Goal: Task Accomplishment & Management: Manage account settings

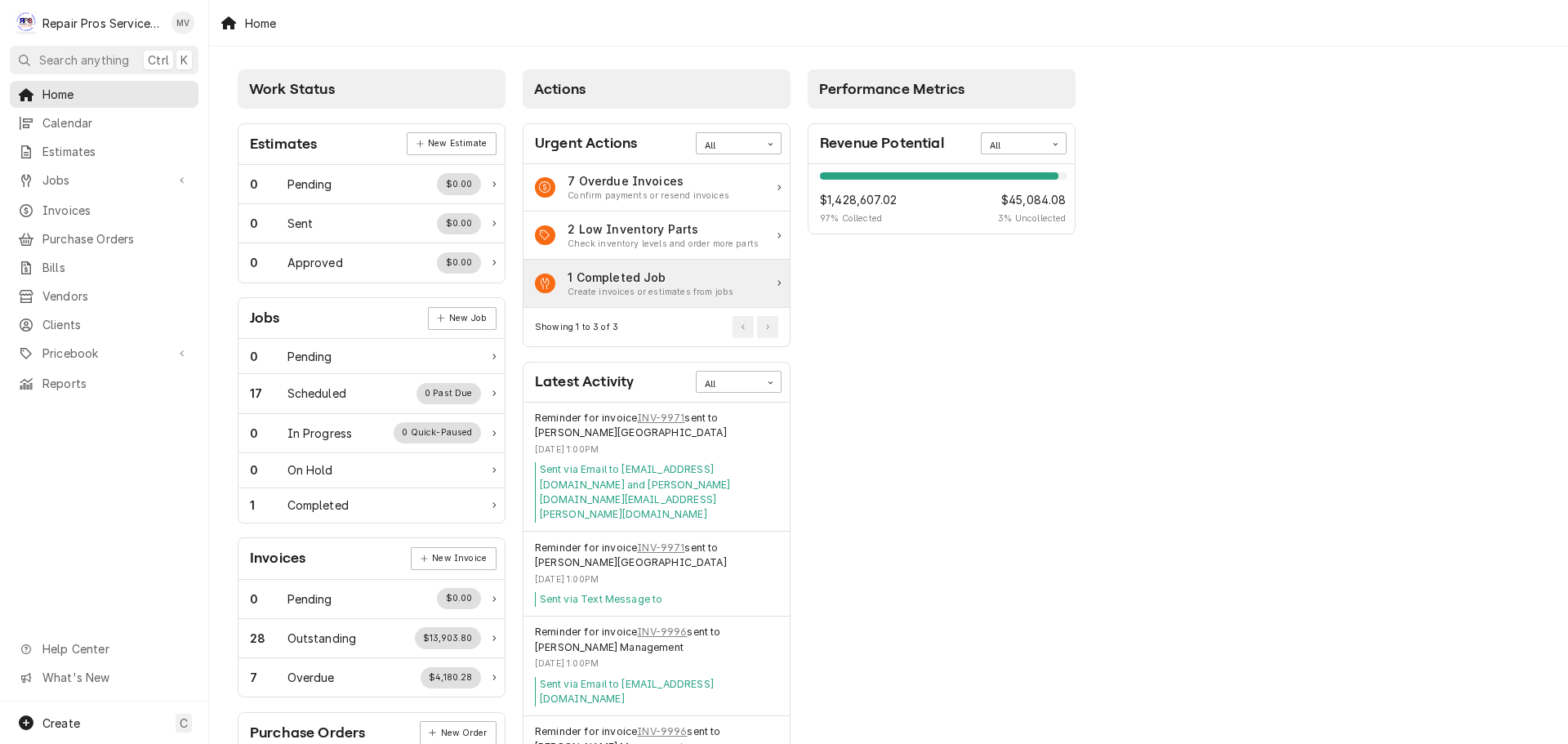
click at [663, 293] on div "Create invoices or estimates from jobs" at bounding box center [651, 292] width 166 height 13
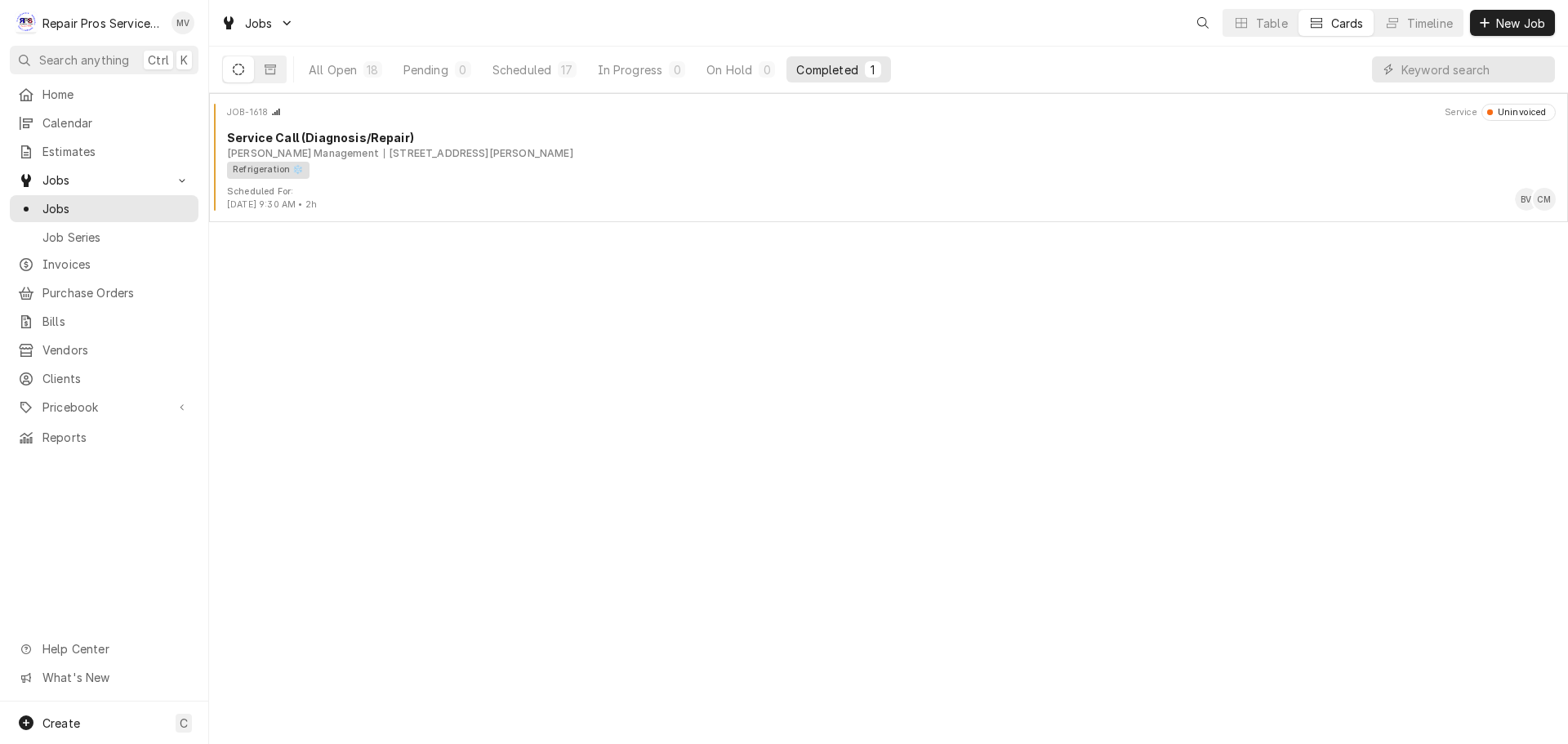
click at [495, 92] on div "All Open 18 Pending 0 Scheduled 17 In Progress 0 On Hold 0 Completed 1" at bounding box center [888, 69] width 1359 height 46
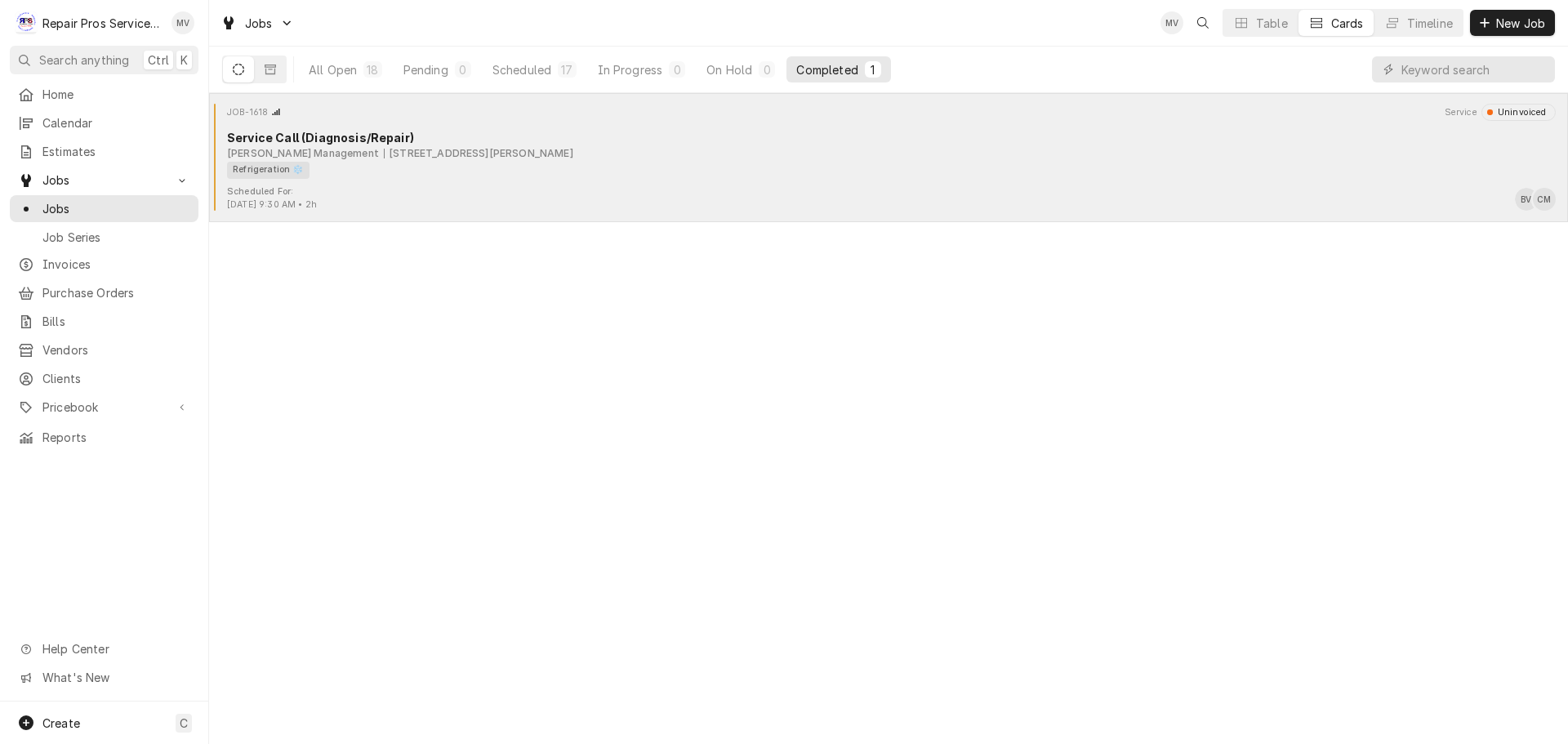
click at [492, 117] on div "JOB-1618 Service Uninvoiced" at bounding box center [888, 112] width 1346 height 16
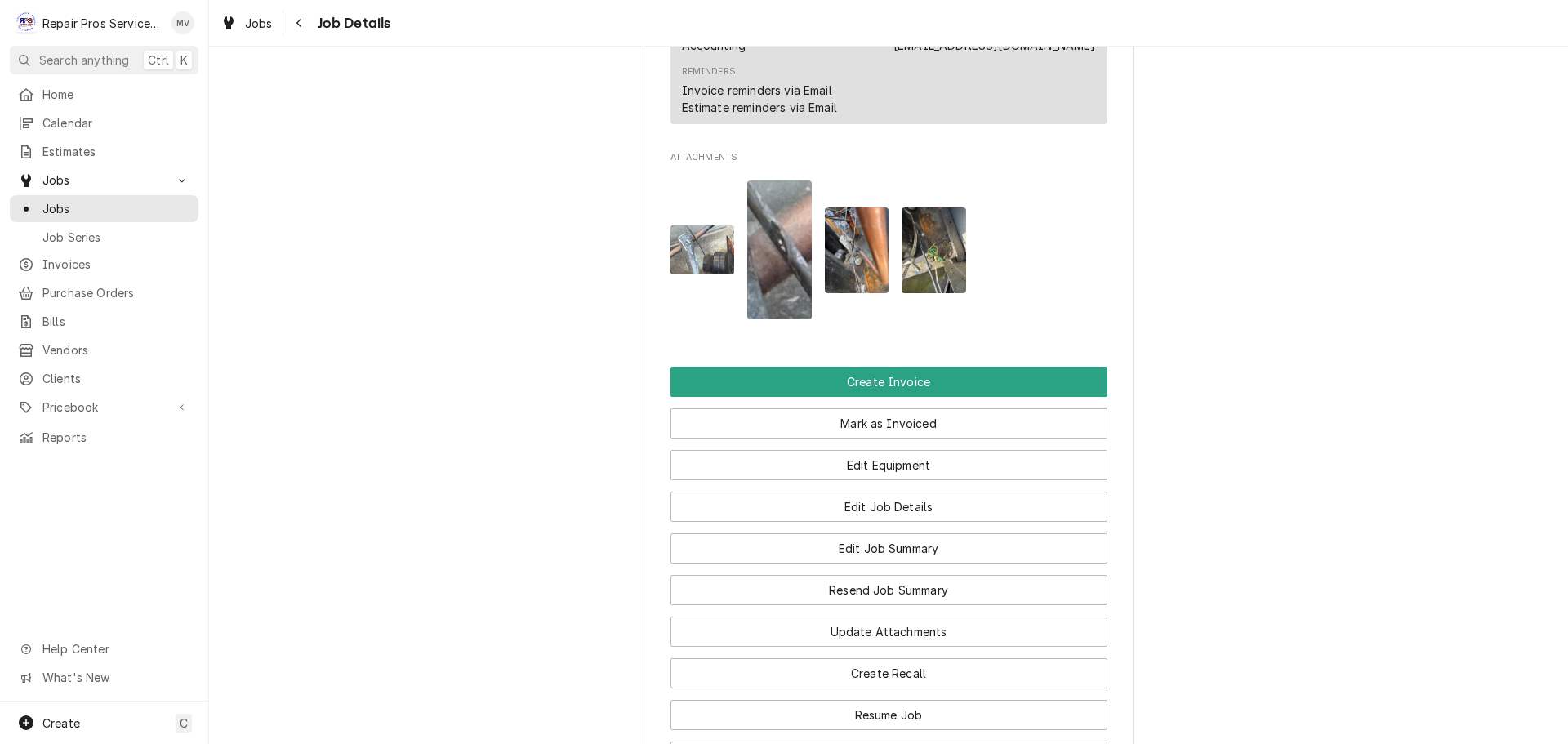
scroll to position [1062, 0]
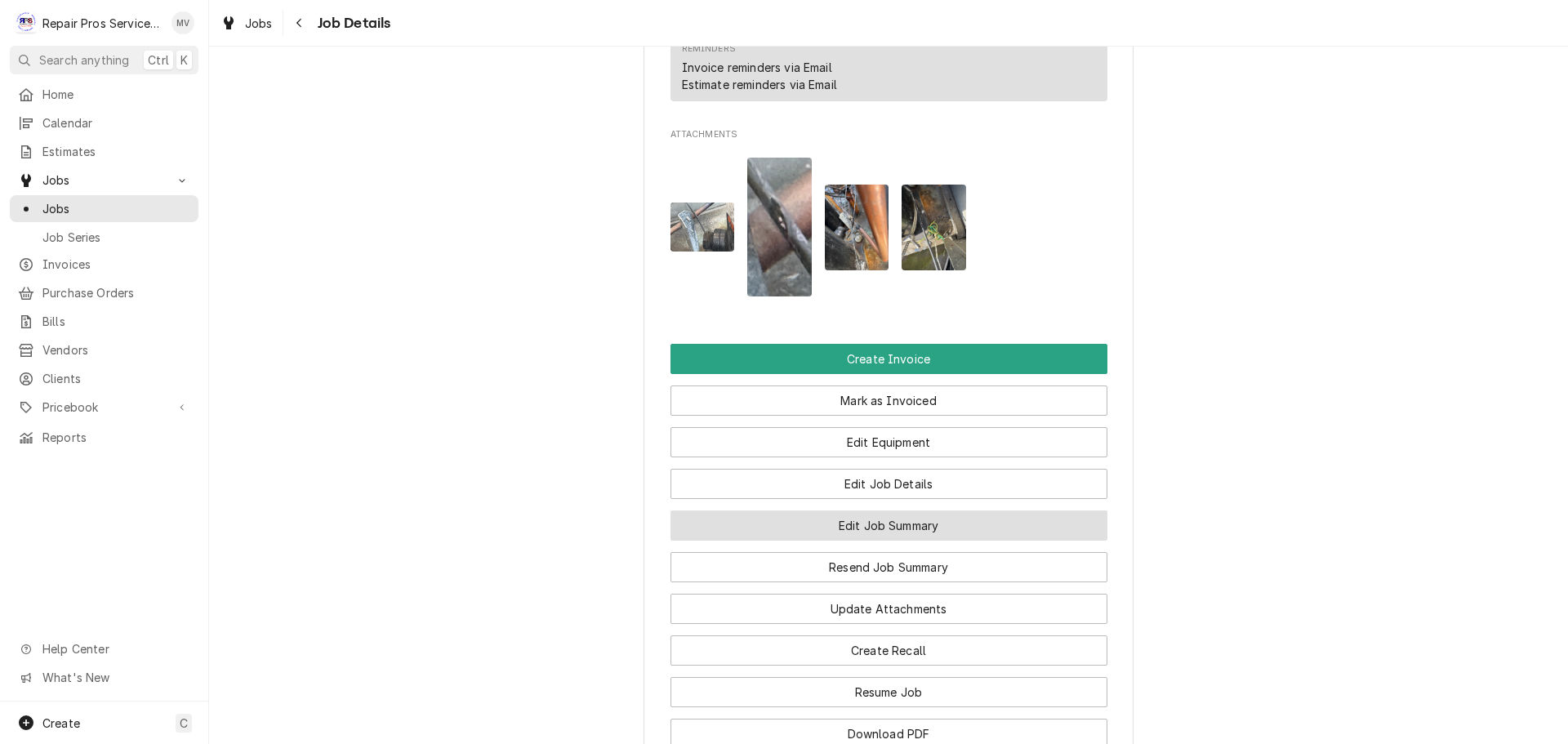
click at [848, 538] on button "Edit Job Summary" at bounding box center [889, 525] width 437 height 30
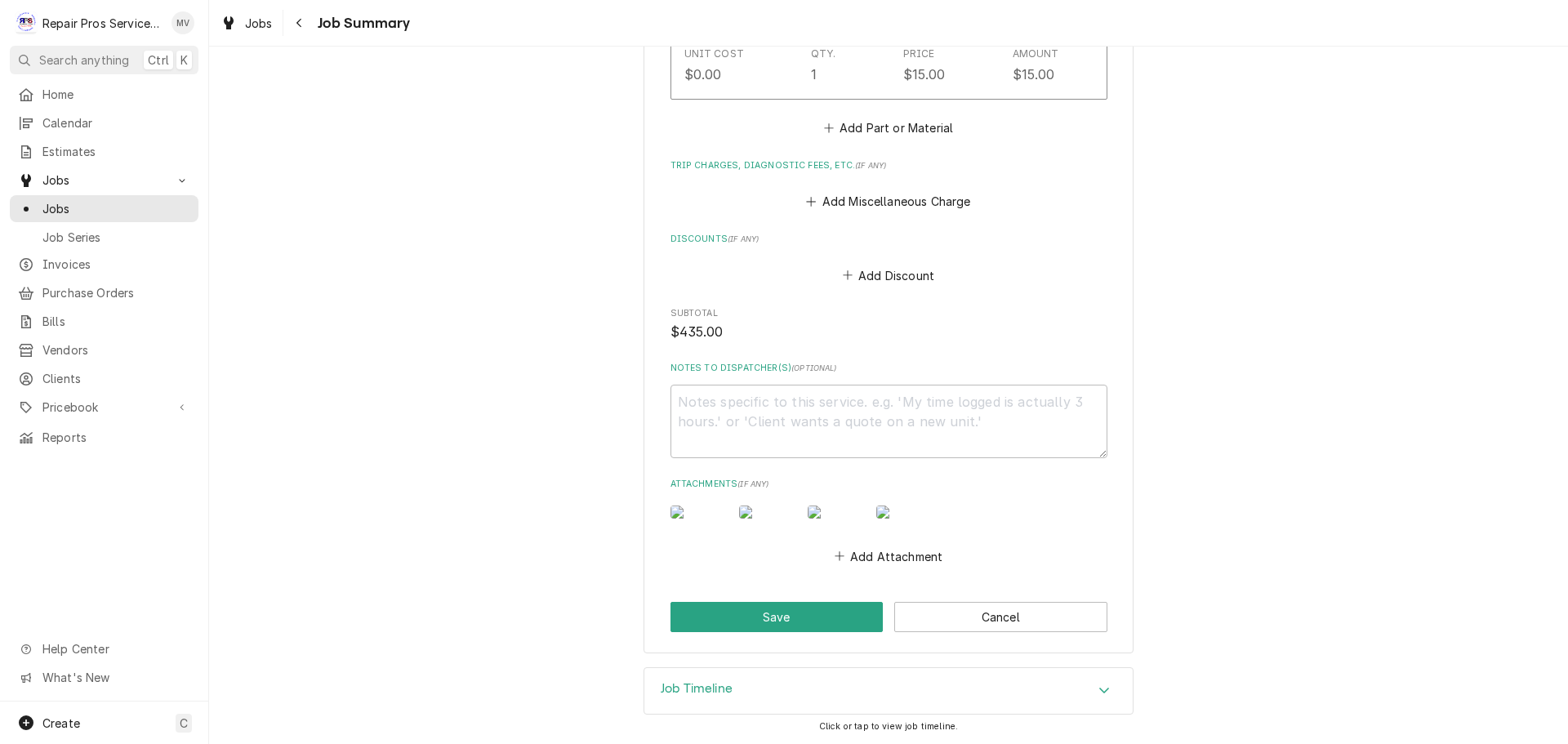
scroll to position [2108, 0]
click at [771, 632] on button "Save" at bounding box center [777, 617] width 213 height 30
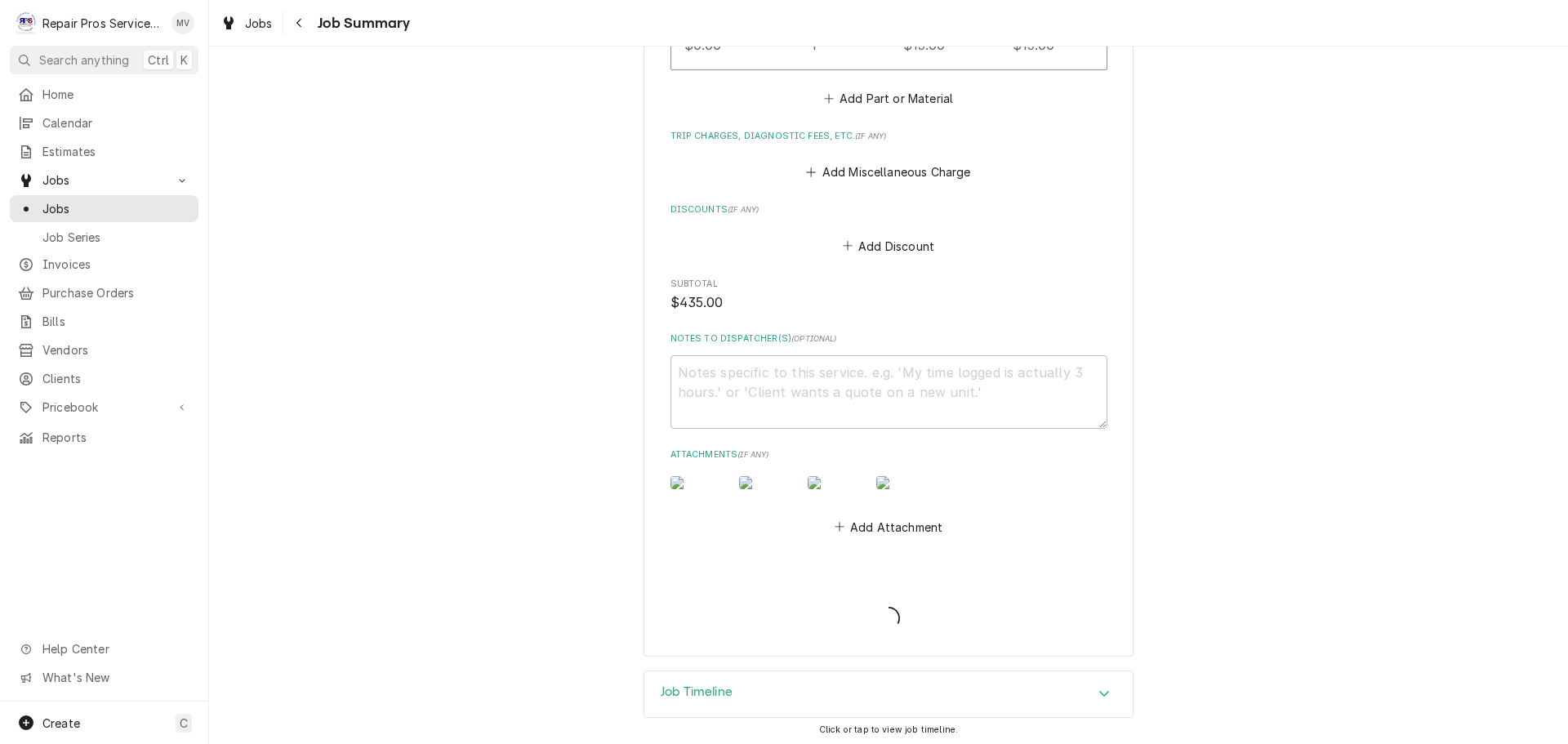
type textarea "x"
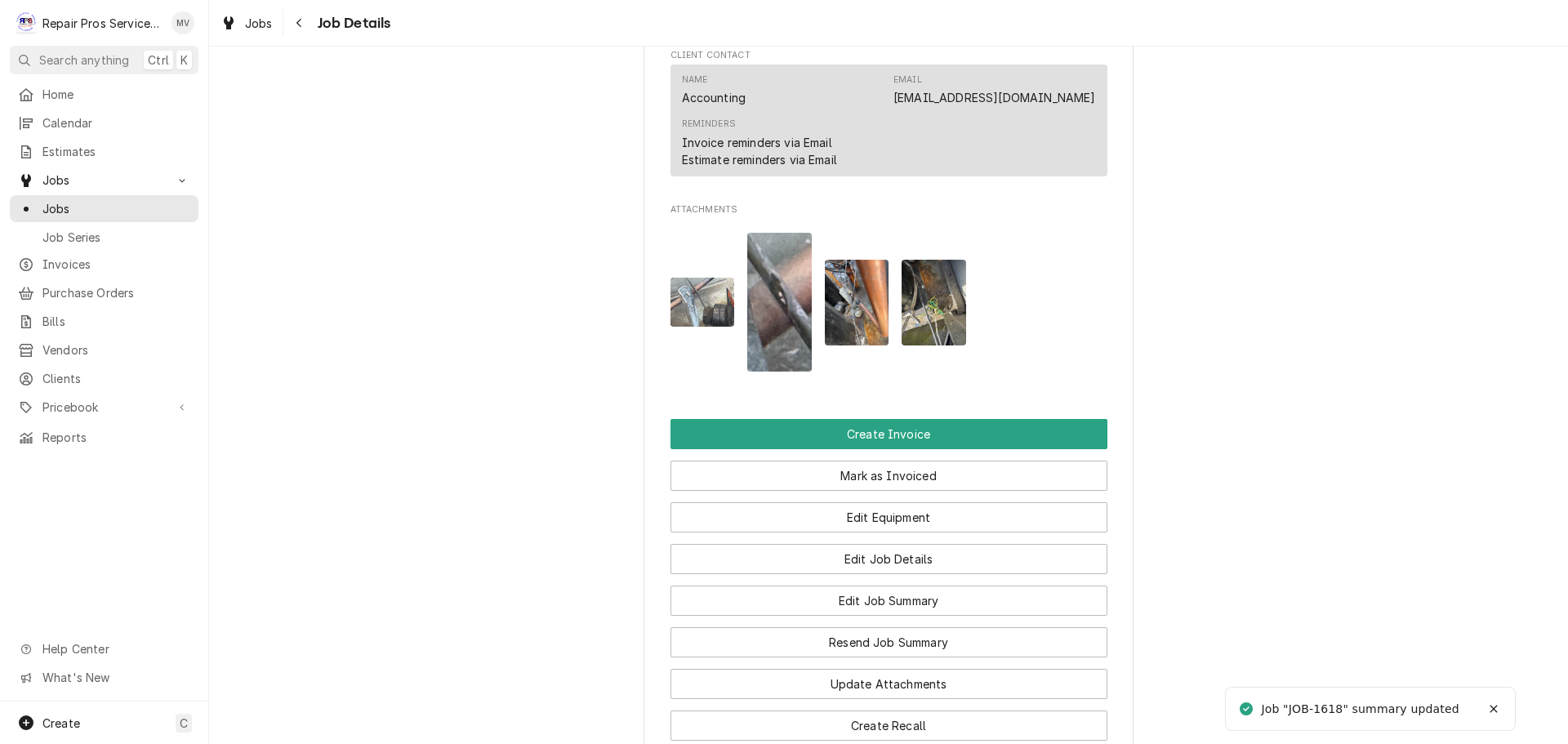
scroll to position [1226, 0]
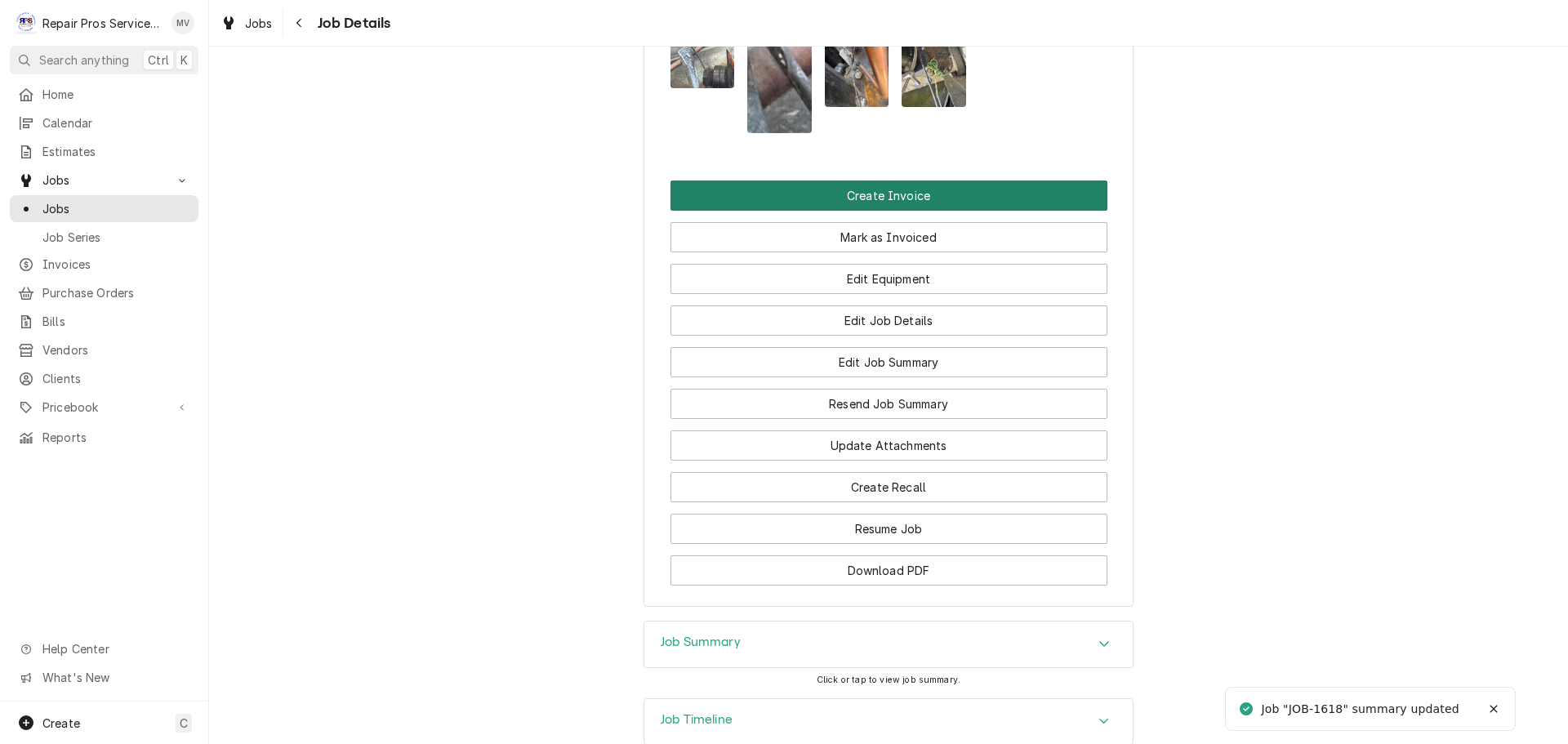
click at [855, 209] on button "Create Invoice" at bounding box center [889, 195] width 437 height 30
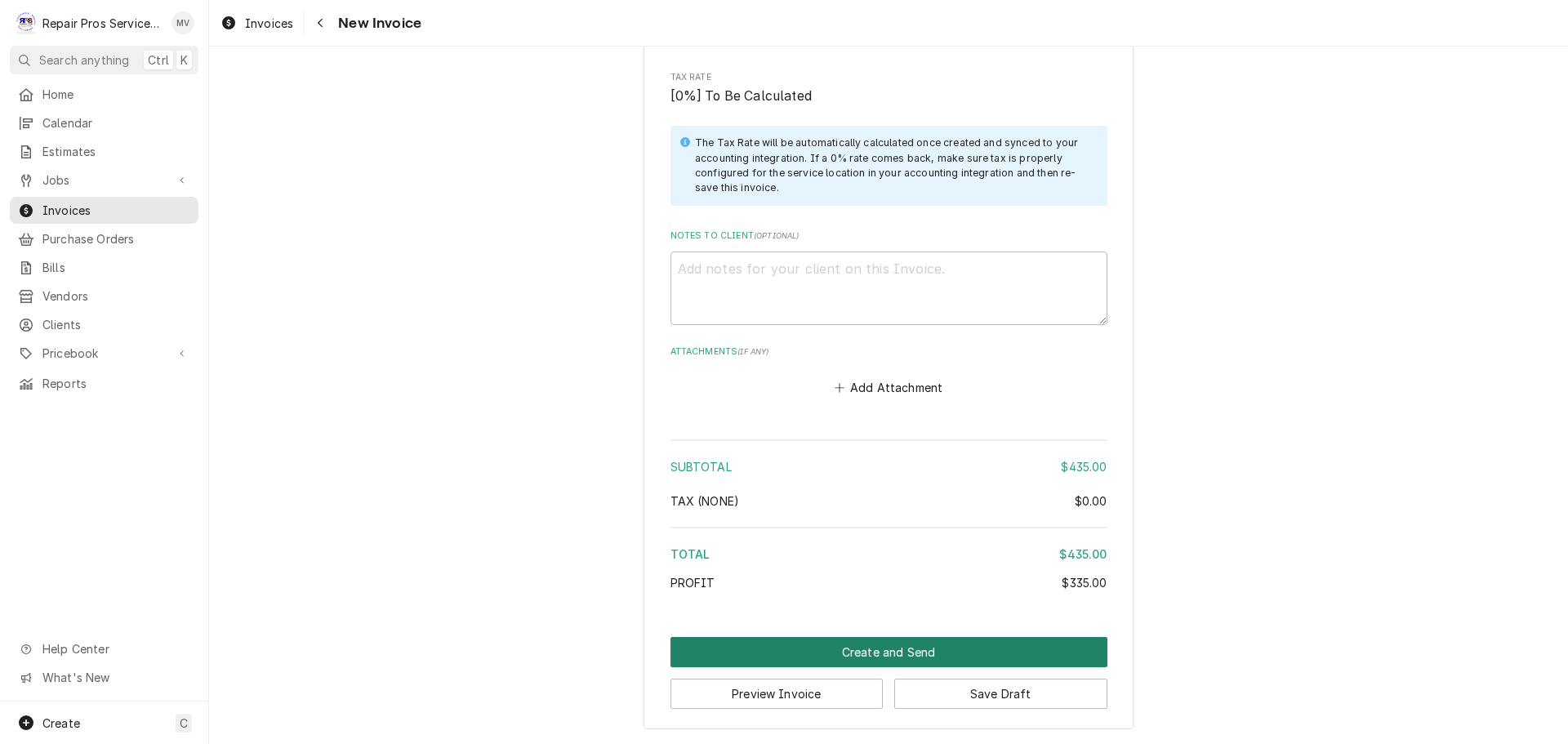
click at [867, 646] on button "Create and Send" at bounding box center [889, 652] width 437 height 30
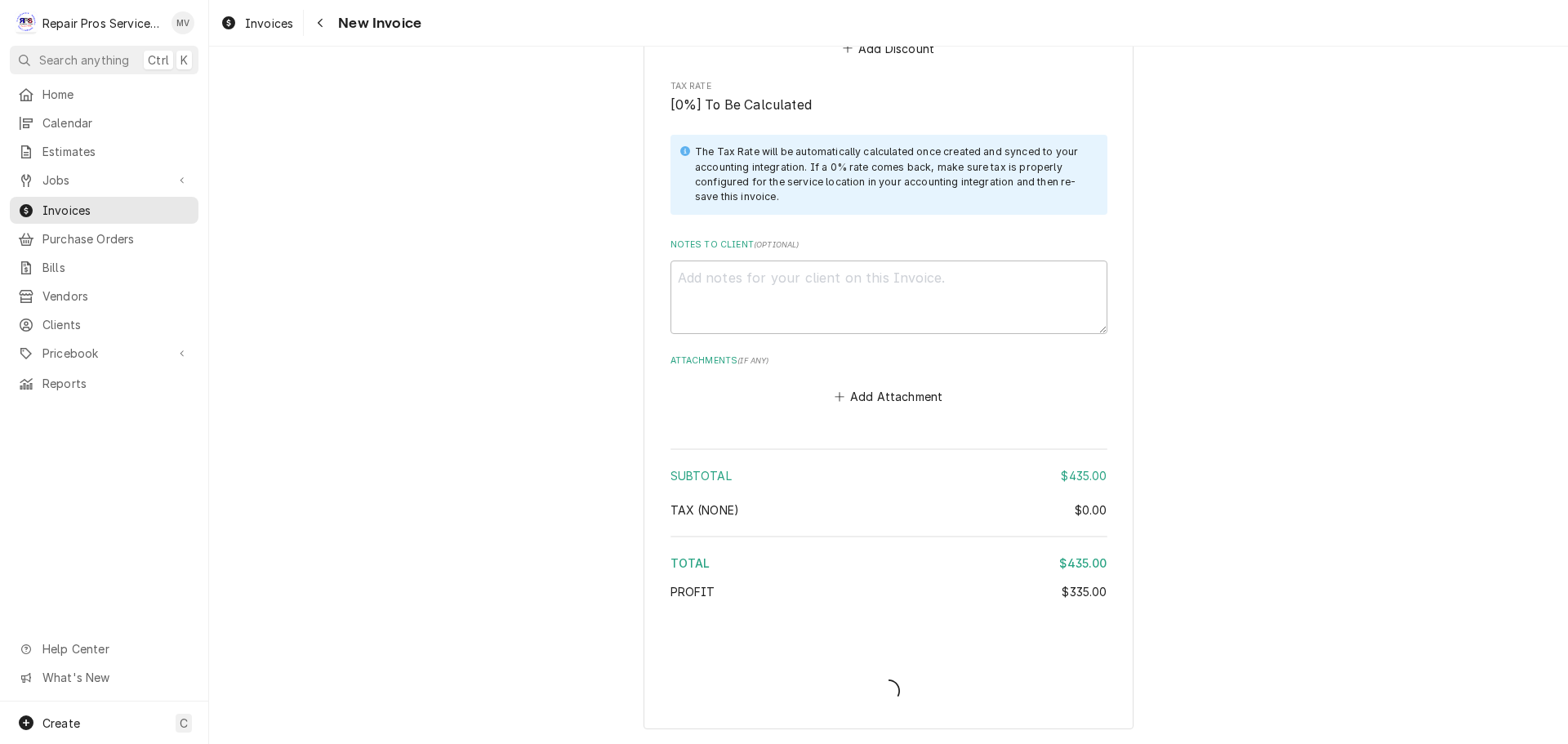
type textarea "x"
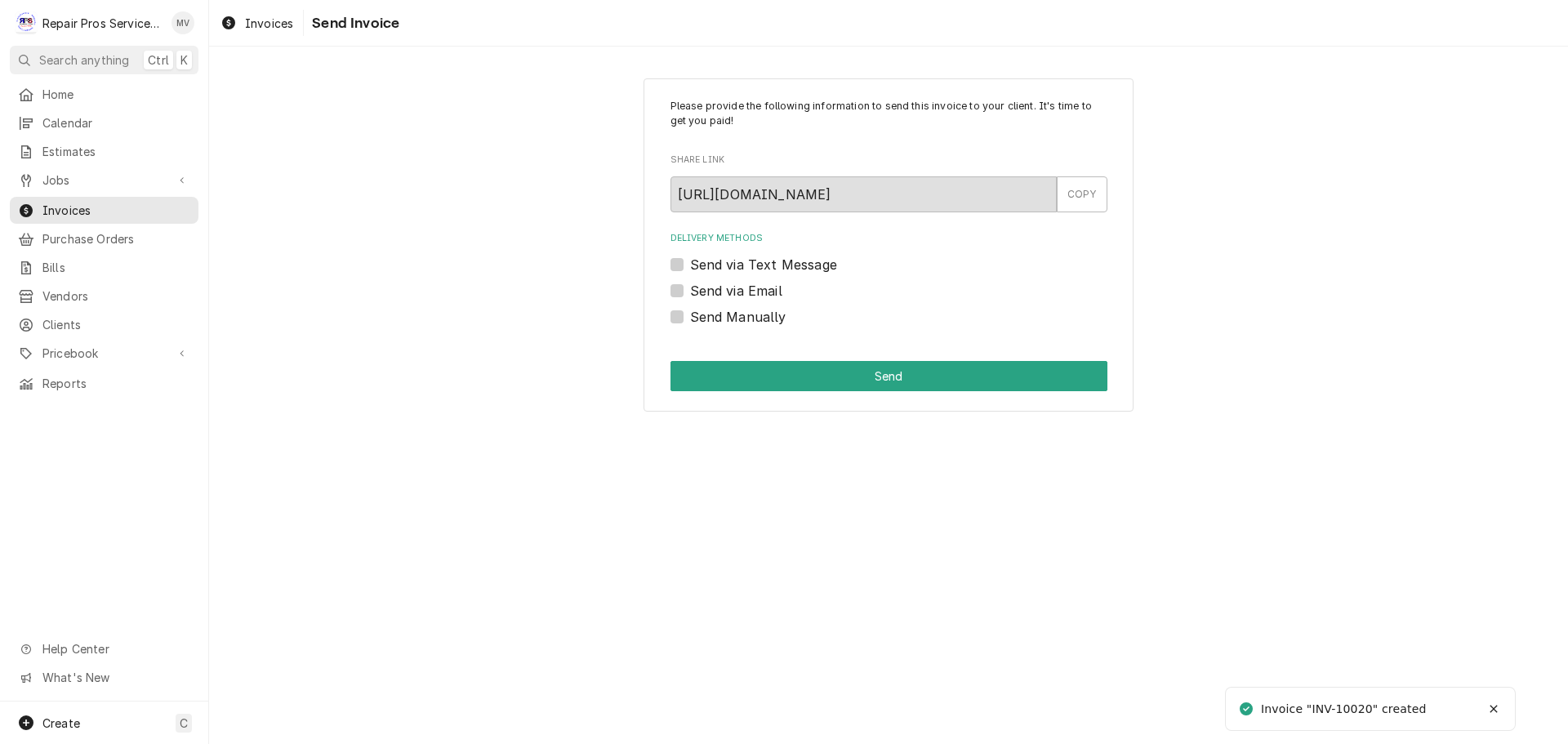
click at [705, 315] on label "Send Manually" at bounding box center [738, 317] width 96 height 20
click at [705, 315] on input "Send Manually" at bounding box center [908, 324] width 437 height 36
checkbox input "true"
click at [921, 382] on button "Send" at bounding box center [889, 376] width 437 height 30
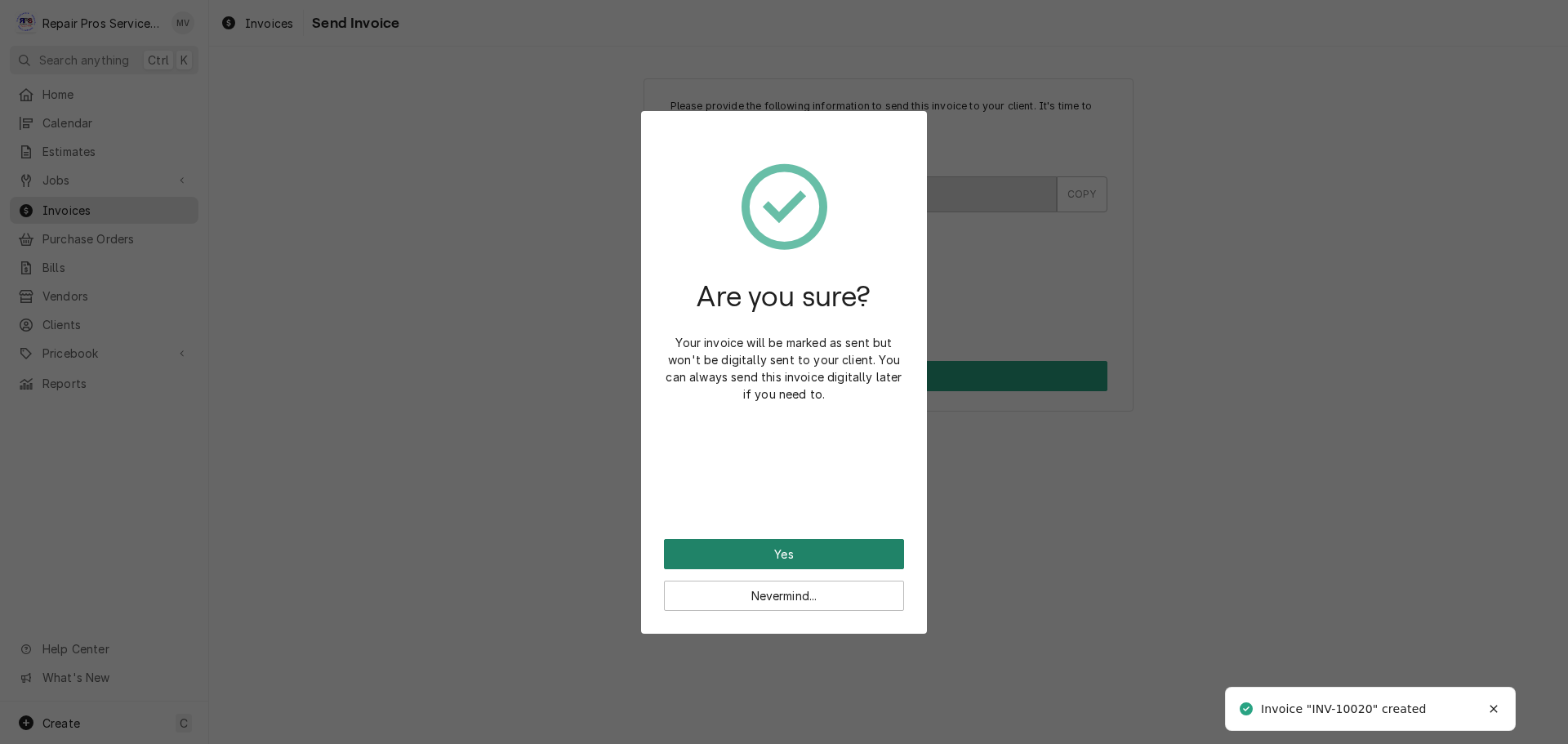
click at [822, 554] on button "Yes" at bounding box center [784, 554] width 240 height 30
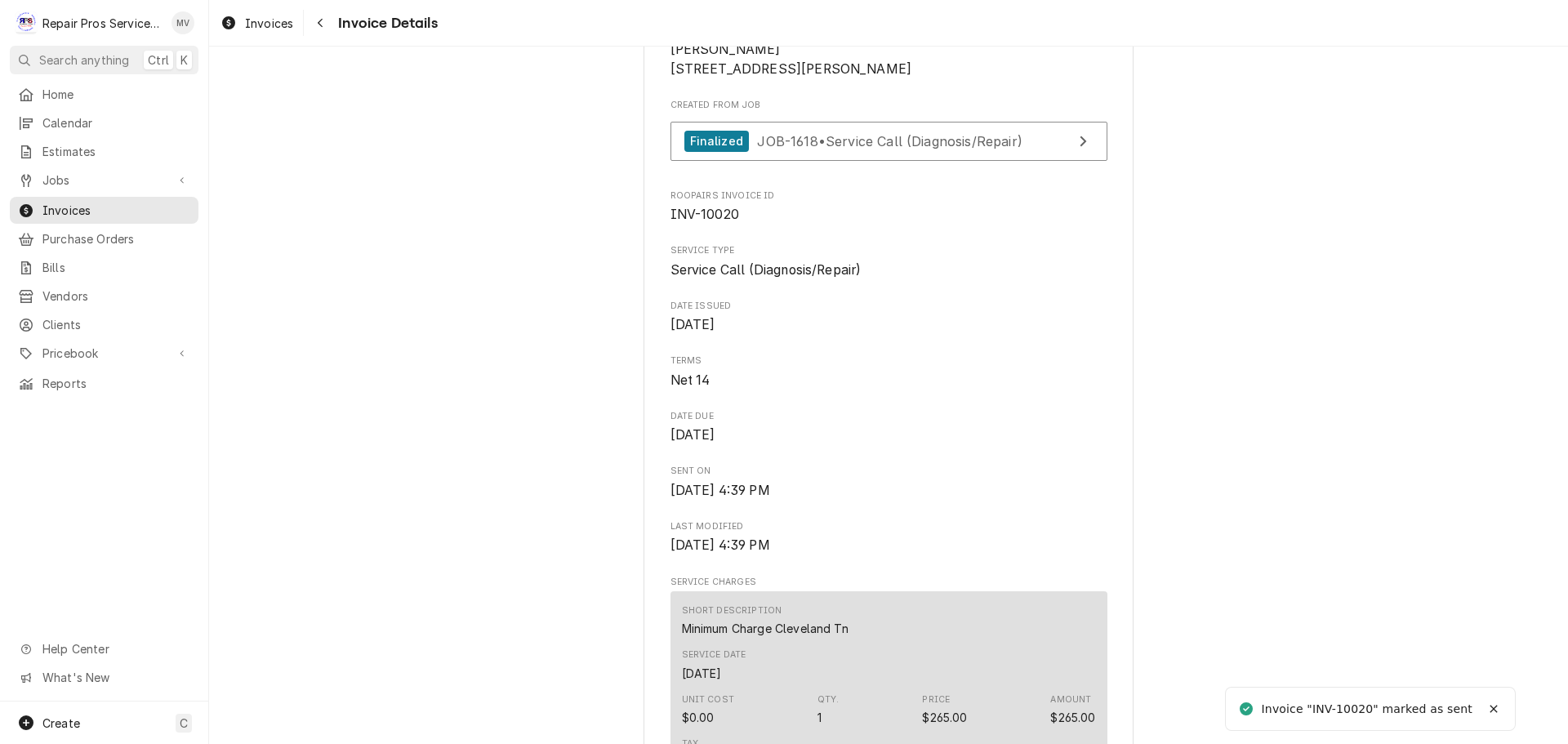
scroll to position [572, 0]
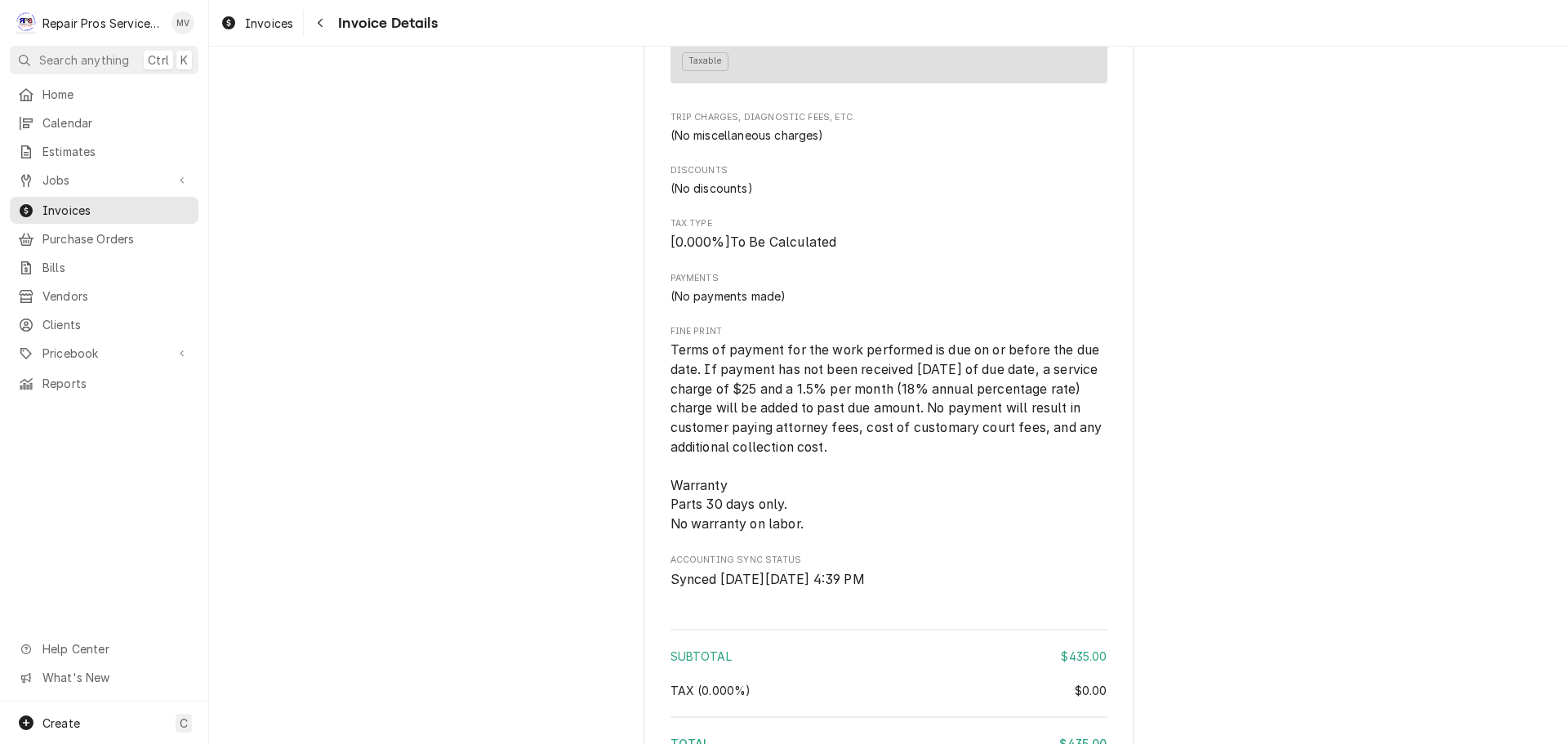
scroll to position [3049, 0]
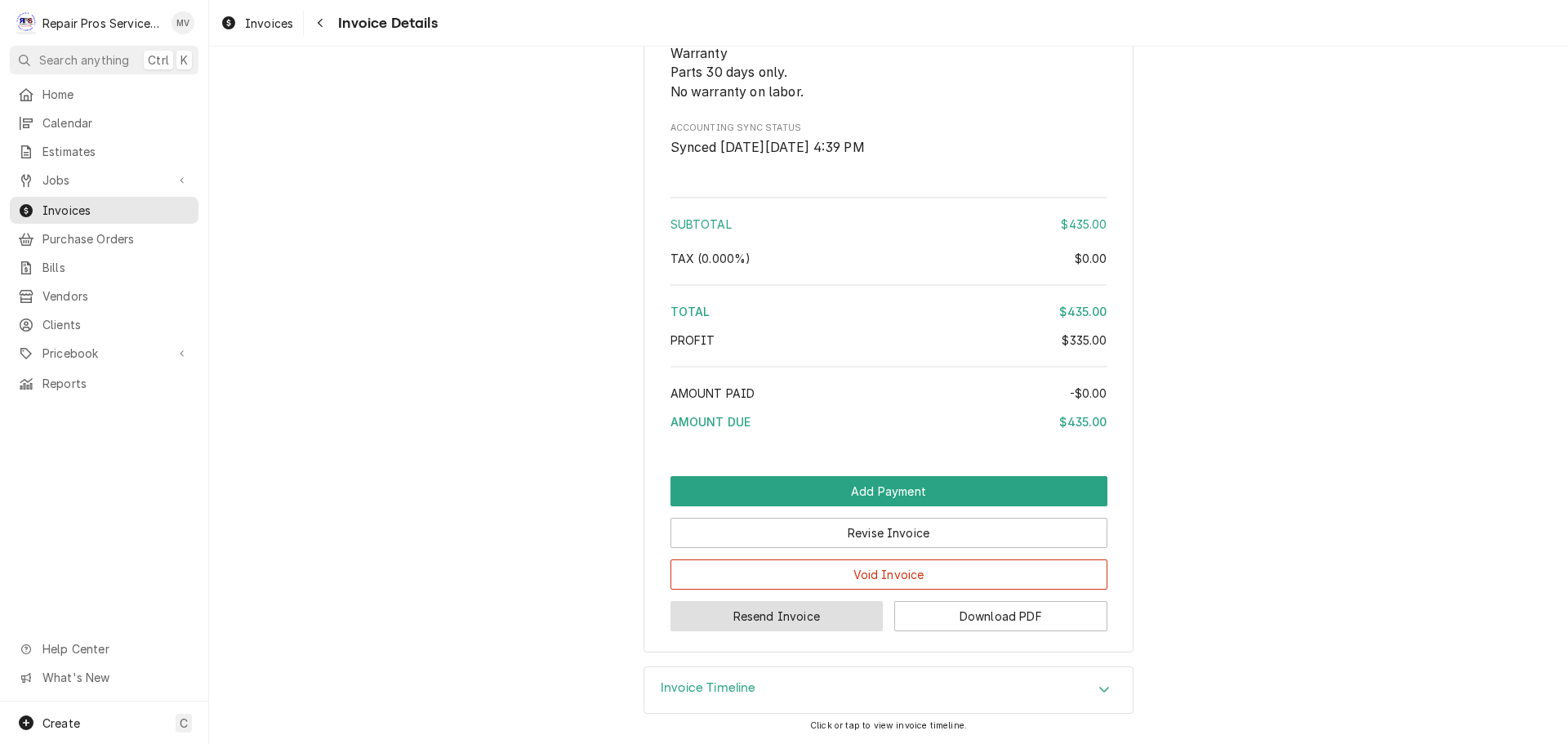
drag, startPoint x: 713, startPoint y: 601, endPoint x: 218, endPoint y: 214, distance: 628.3
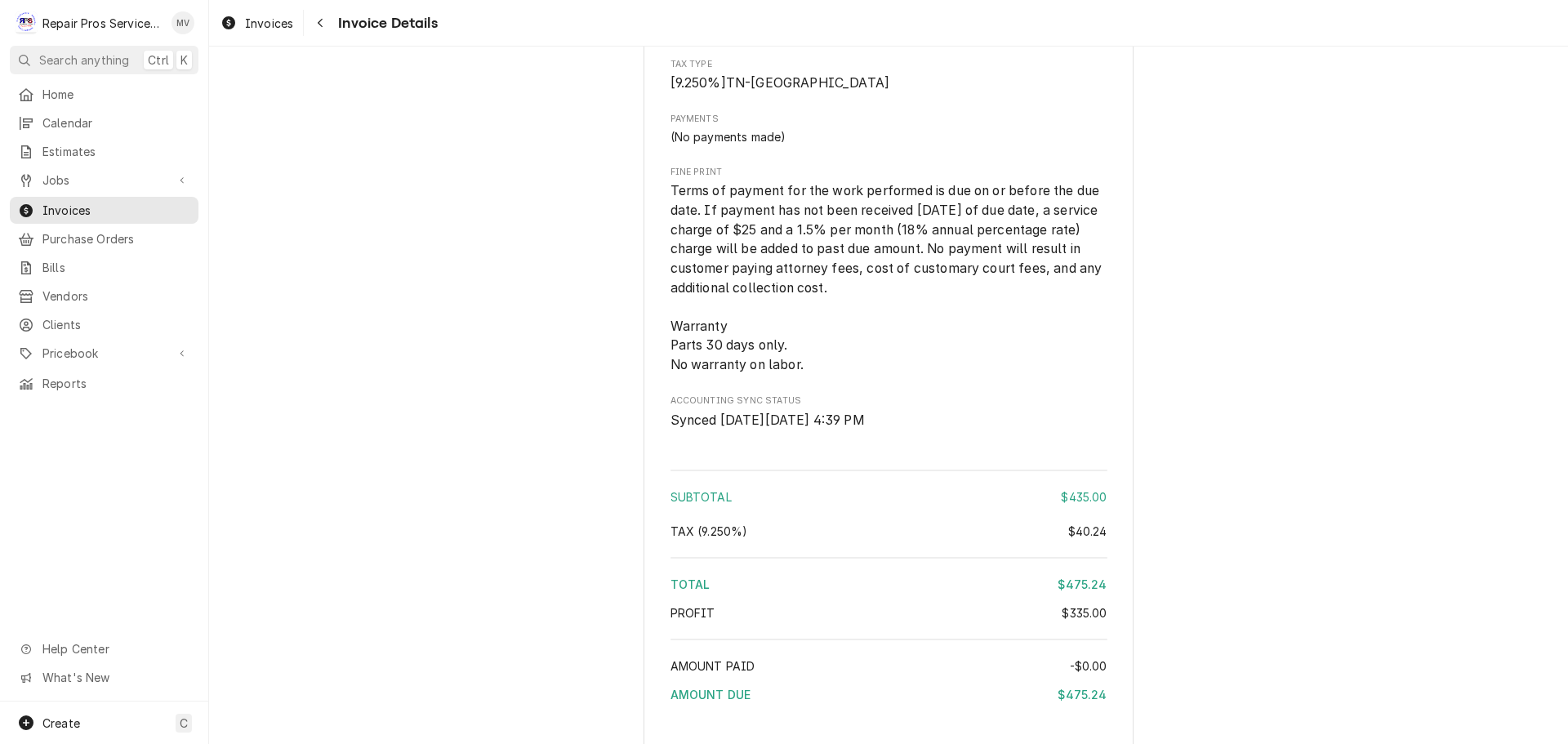
scroll to position [3049, 0]
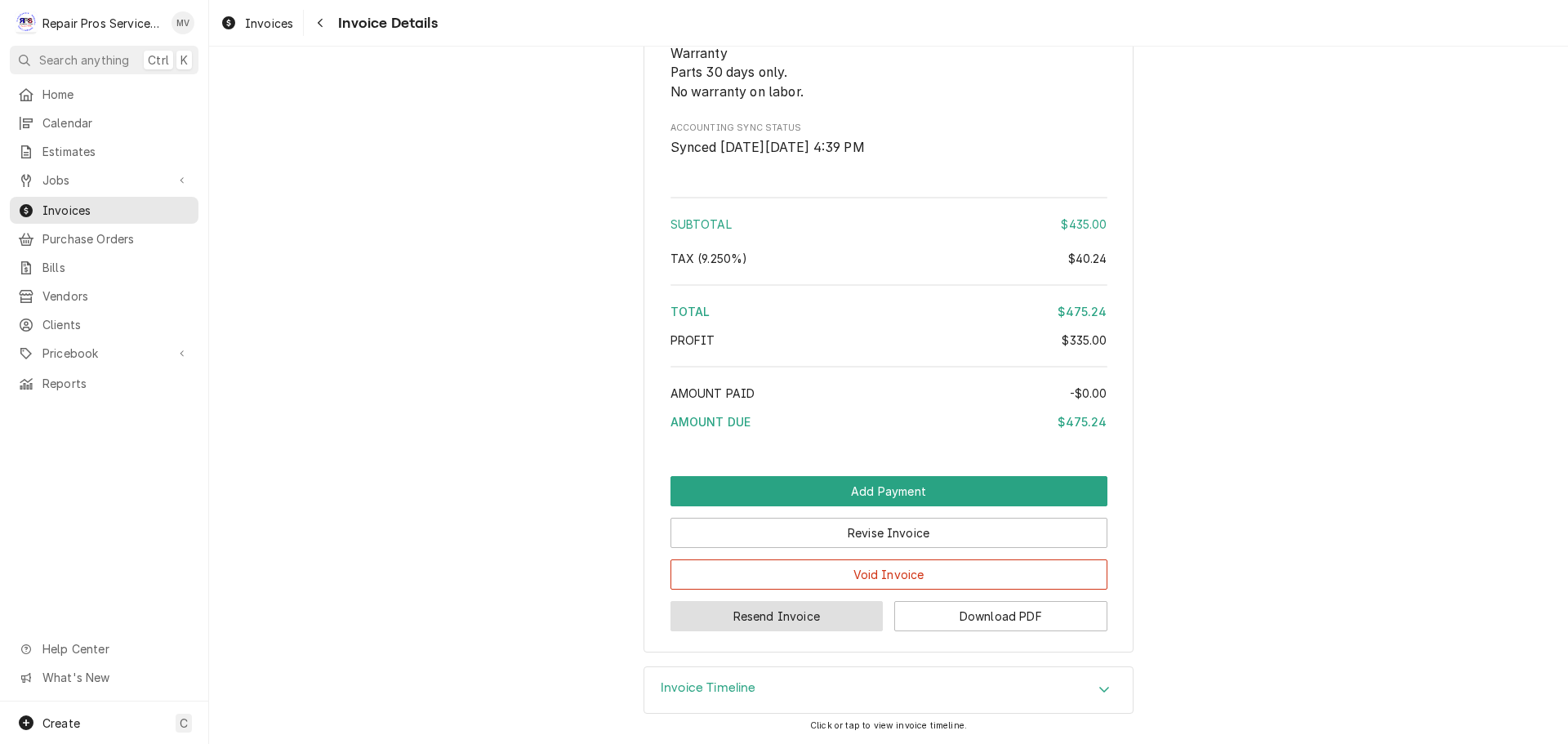
click at [774, 617] on button "Resend Invoice" at bounding box center [777, 616] width 213 height 30
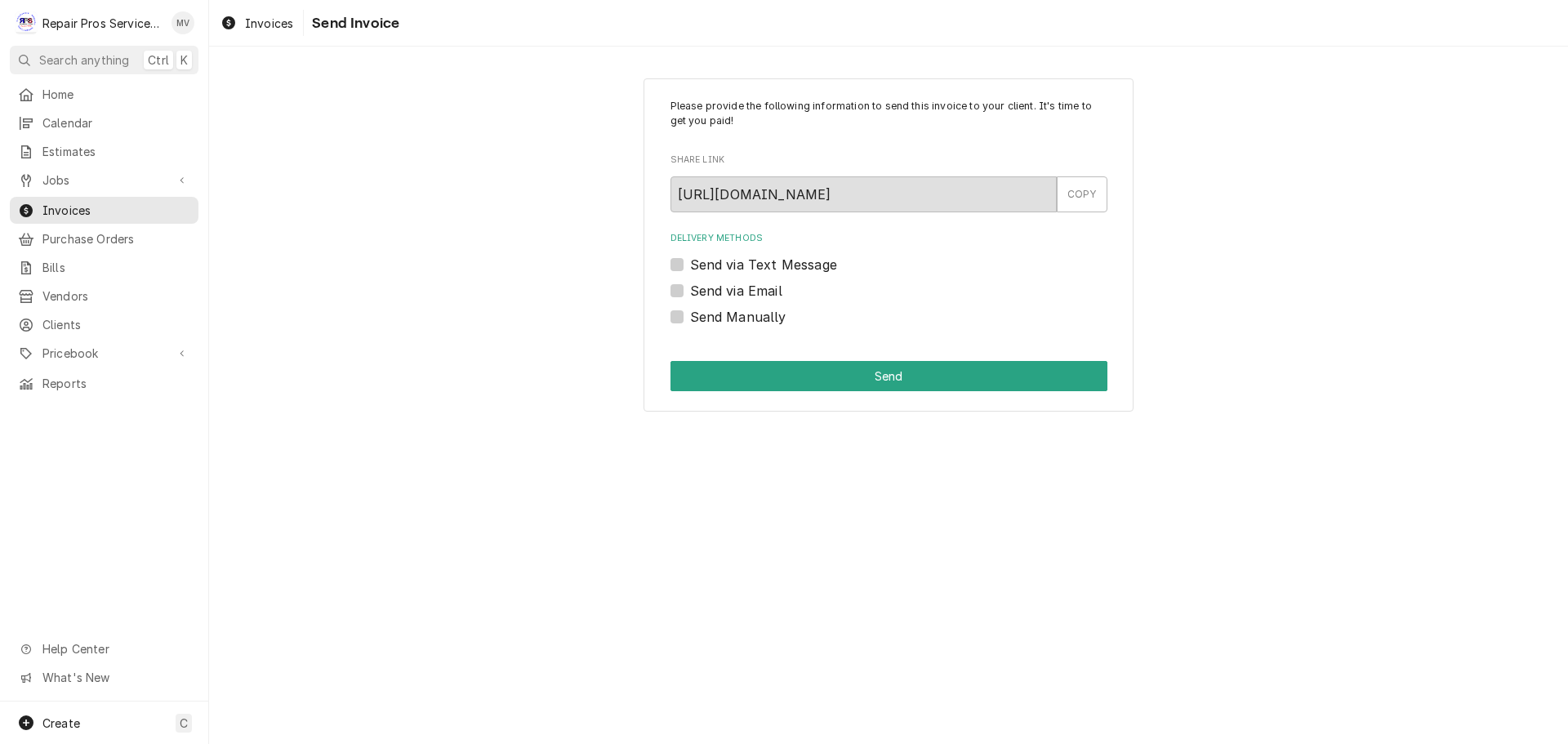
click at [724, 285] on label "Send via Email" at bounding box center [735, 291] width 92 height 20
click at [724, 285] on input "Send via Email" at bounding box center [908, 299] width 437 height 36
checkbox input "true"
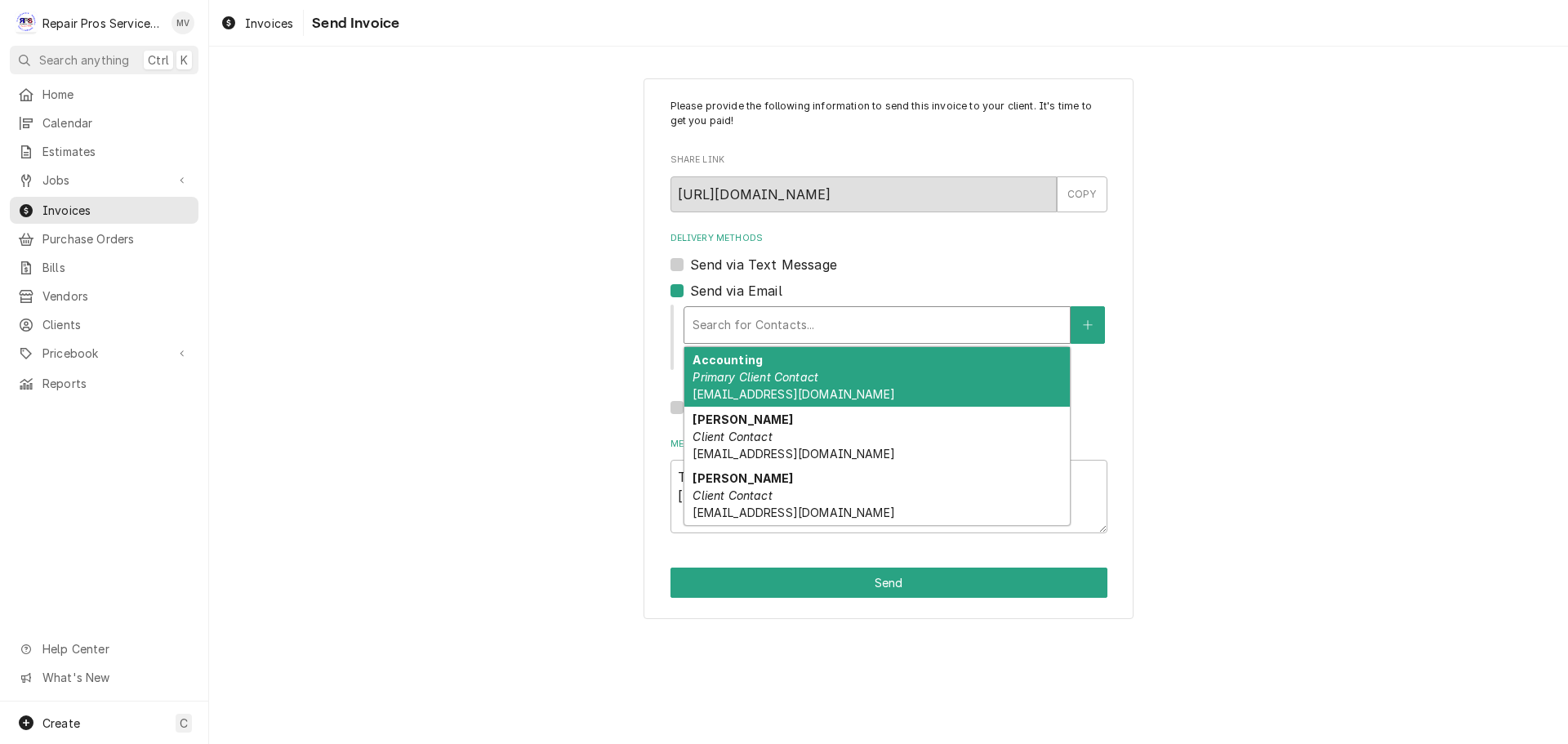
click at [798, 306] on div "Search for Contacts..." at bounding box center [876, 324] width 387 height 37
click at [785, 363] on div "Accounting Primary Client Contact khcle10@msn.com" at bounding box center [876, 376] width 385 height 59
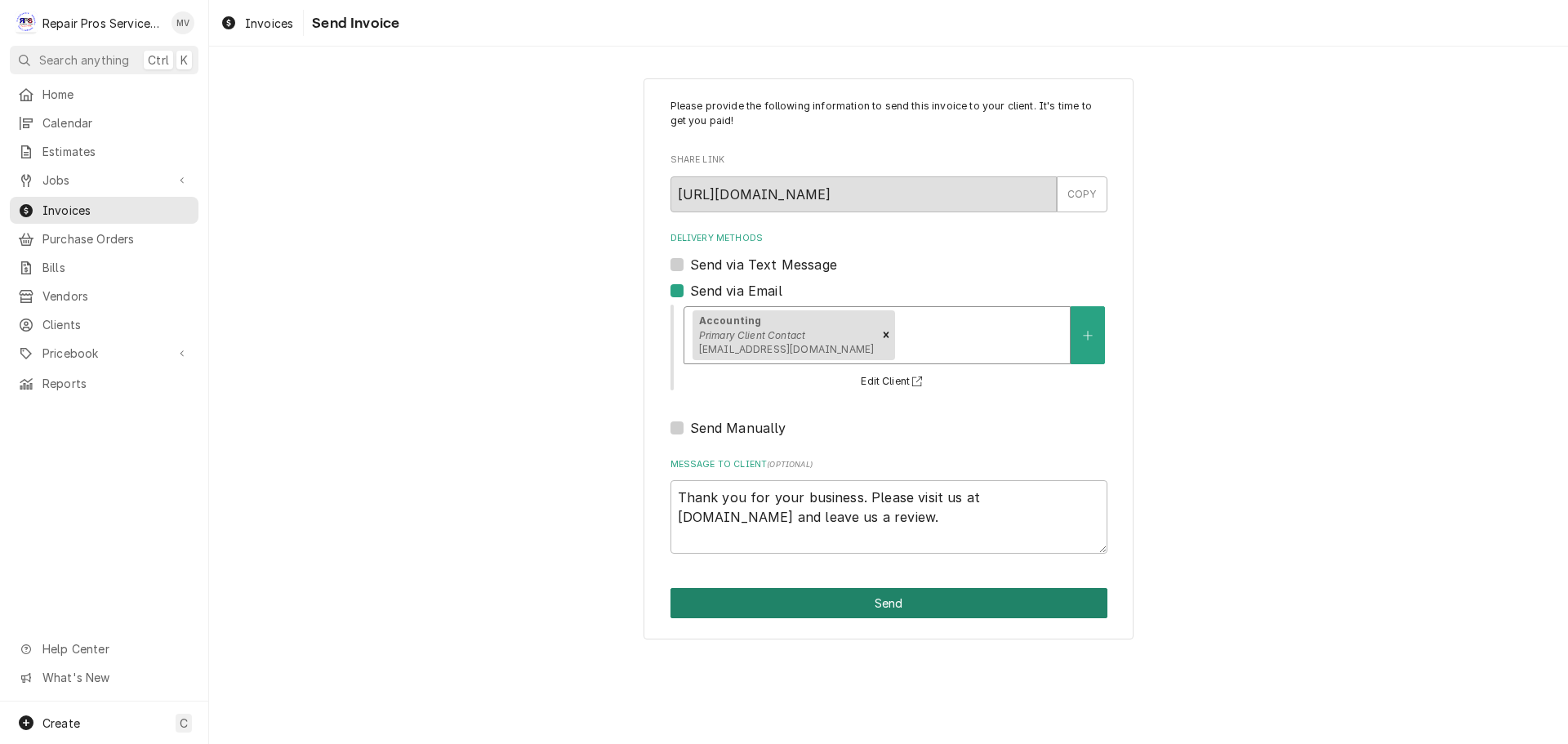
click at [949, 599] on button "Send" at bounding box center [889, 603] width 437 height 30
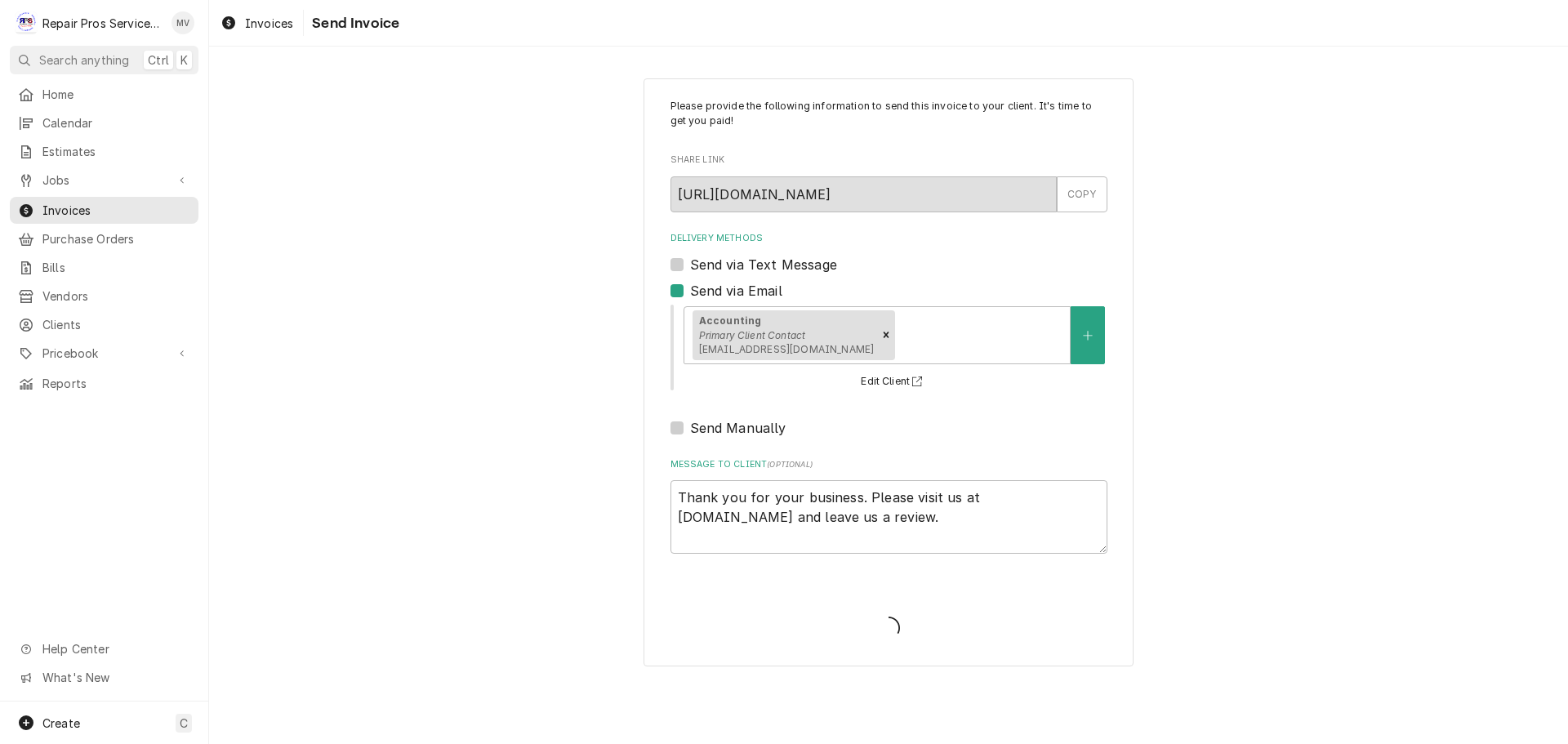
type textarea "x"
